Goal: Task Accomplishment & Management: Manage account settings

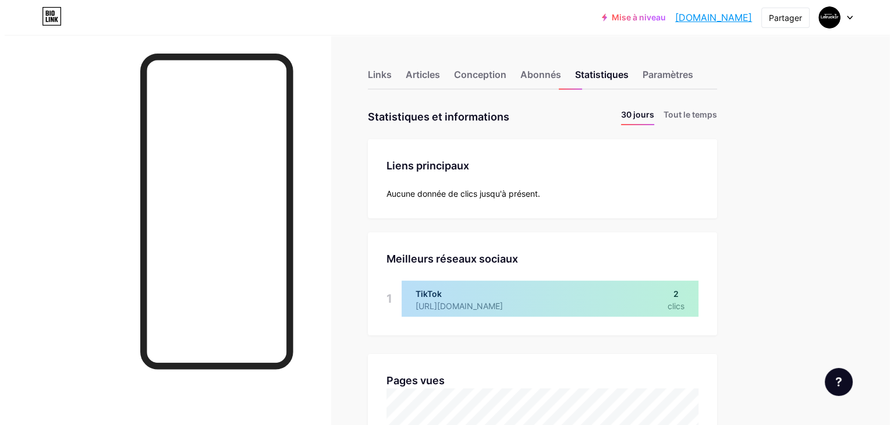
scroll to position [424, 884]
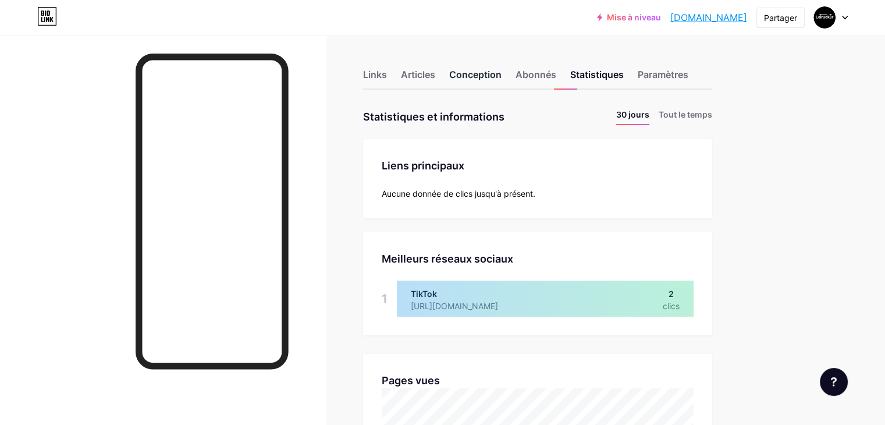
click at [502, 71] on font "Conception" at bounding box center [475, 75] width 52 height 12
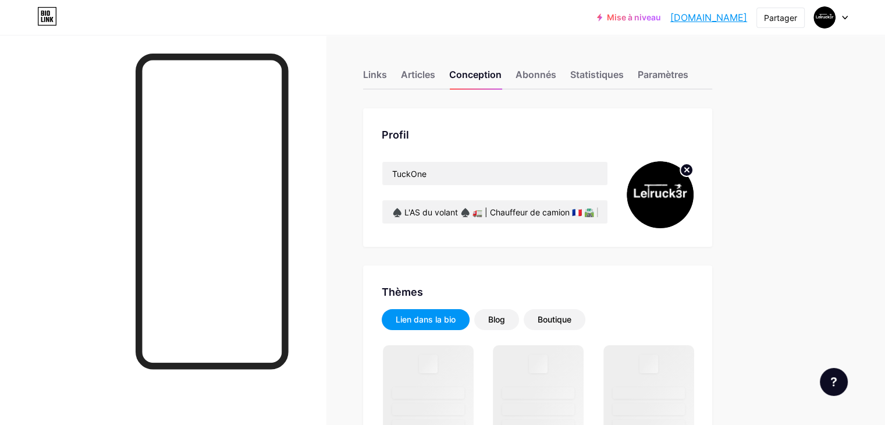
click at [438, 72] on div "Links Articles Conception Abonnés Statistiques Paramètres" at bounding box center [537, 69] width 349 height 41
click at [387, 75] on font "Links" at bounding box center [375, 75] width 24 height 12
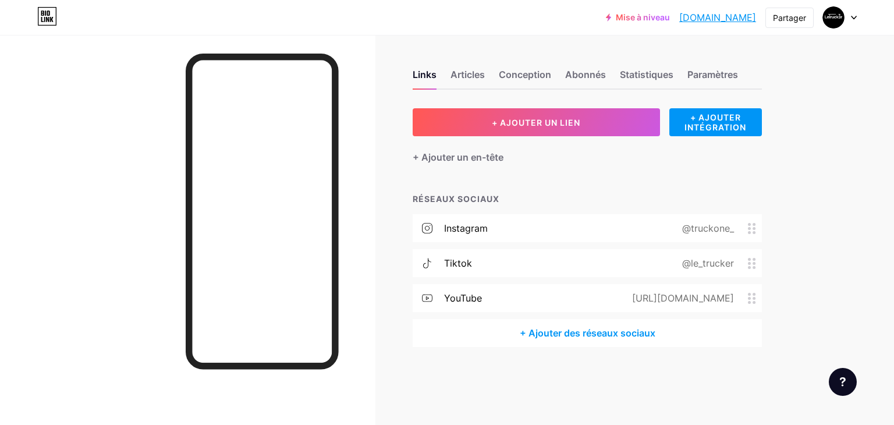
click at [722, 258] on font "@le_trucker" at bounding box center [708, 263] width 52 height 12
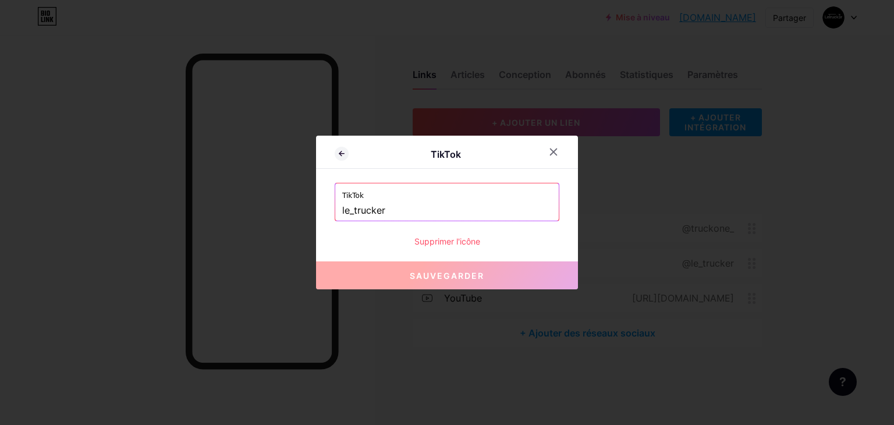
click at [469, 218] on input "le_trucker" at bounding box center [446, 211] width 209 height 20
paste input "@truck_one"
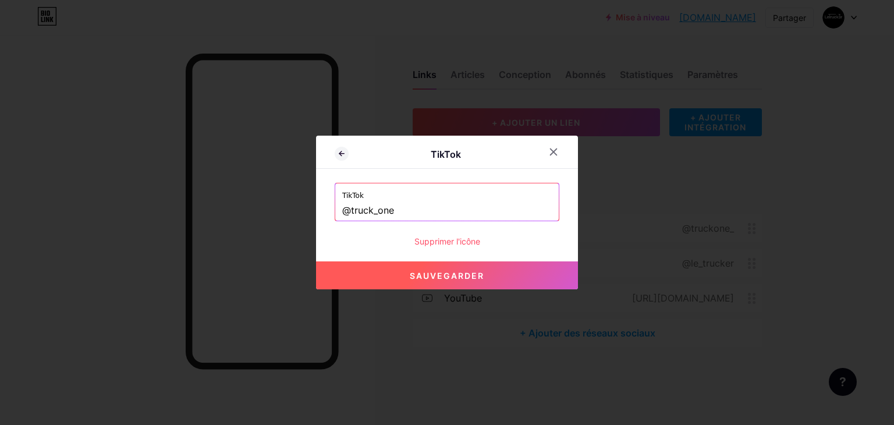
click at [349, 207] on input "@truck_one" at bounding box center [446, 211] width 209 height 20
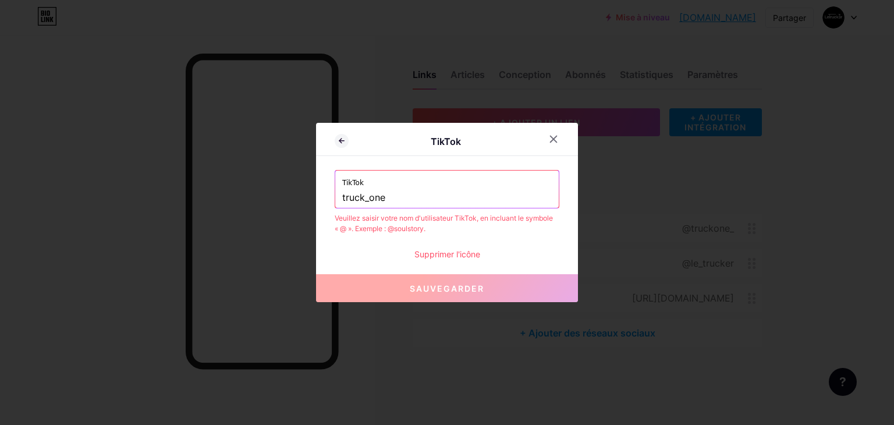
type input "truck_one"
click at [443, 296] on button "Sauvegarder" at bounding box center [447, 288] width 262 height 28
click at [342, 197] on input "truck_one" at bounding box center [446, 198] width 209 height 20
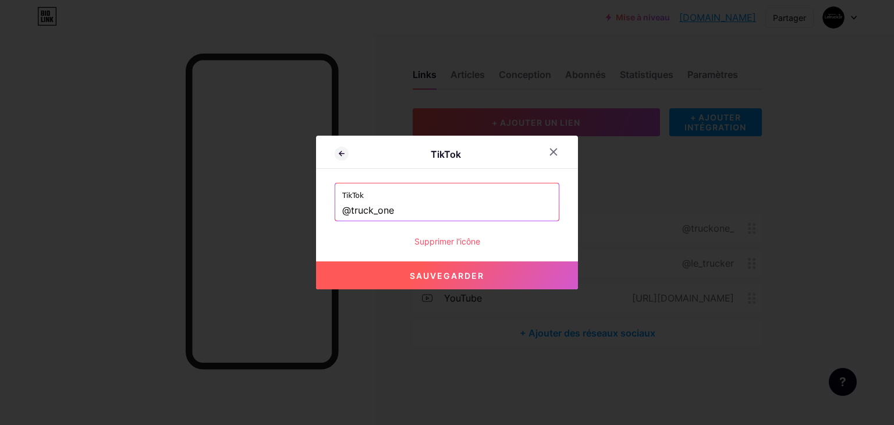
click at [425, 276] on font "Sauvegarder" at bounding box center [447, 276] width 74 height 10
type input "https://tiktok.com/@truck_one"
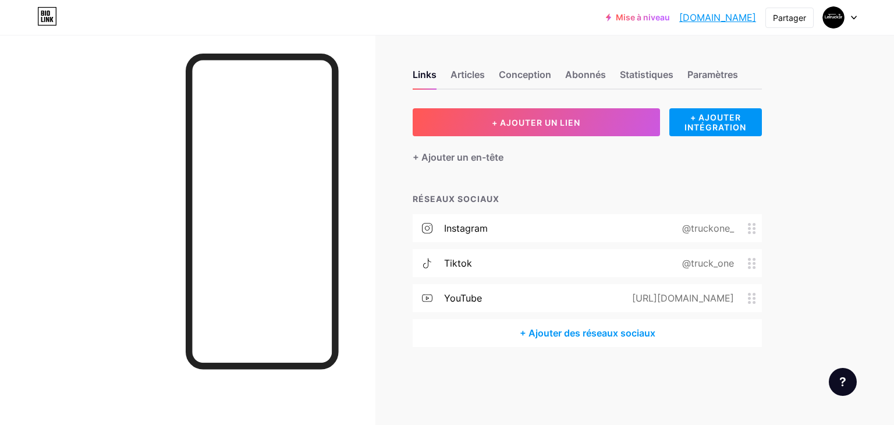
click at [731, 303] on div "[URL][DOMAIN_NAME]" at bounding box center [680, 298] width 134 height 14
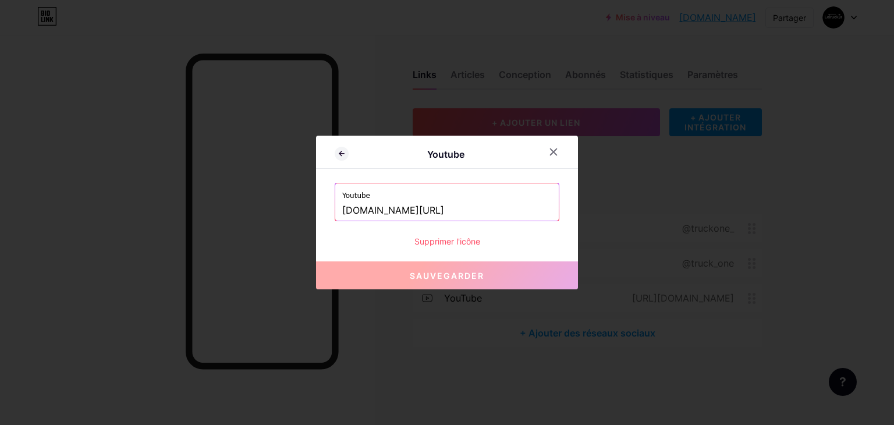
drag, startPoint x: 489, startPoint y: 211, endPoint x: 428, endPoint y: 210, distance: 61.1
click at [428, 210] on input "[DOMAIN_NAME][URL]" at bounding box center [446, 211] width 209 height 20
paste input "truck_one"
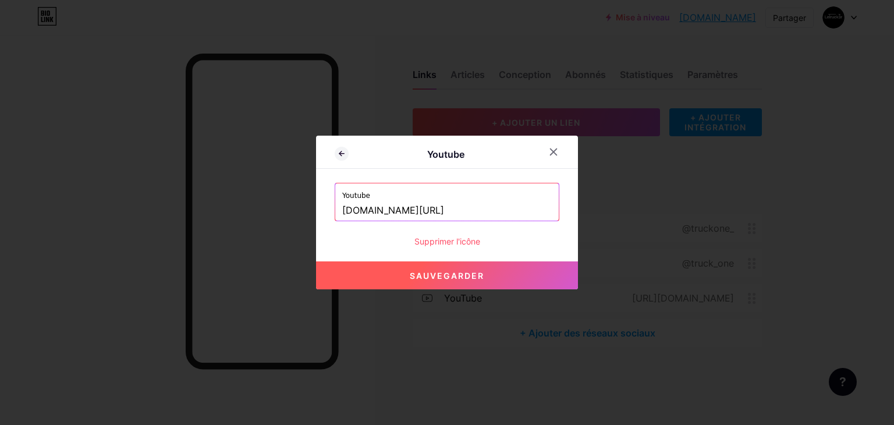
click at [472, 261] on button "Sauvegarder" at bounding box center [447, 275] width 262 height 28
type input "[URL][DOMAIN_NAME]"
